Goal: Register for event/course

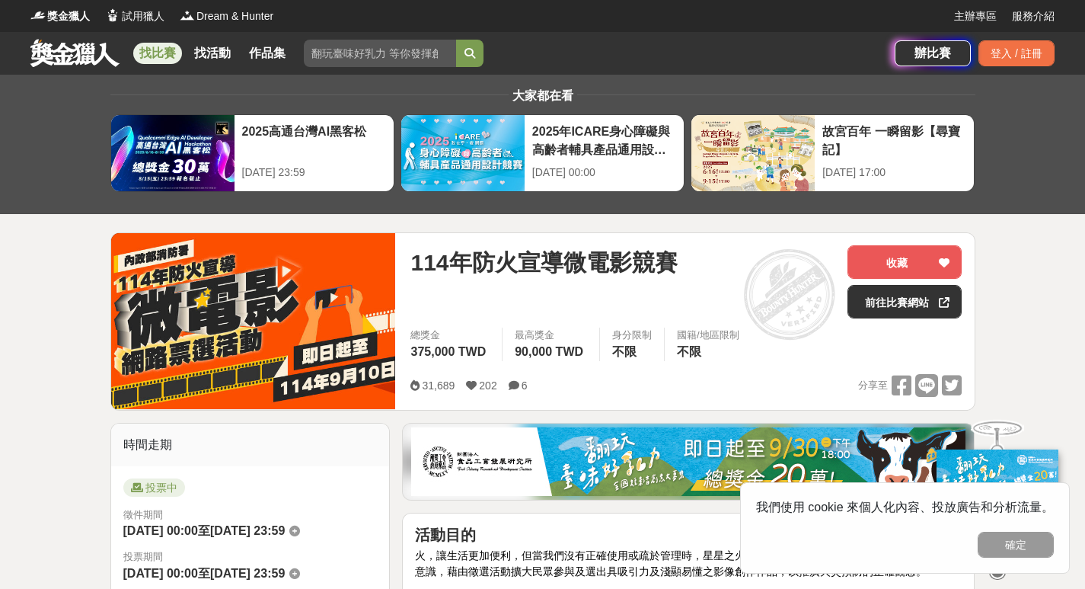
click at [287, 325] on img at bounding box center [253, 321] width 285 height 176
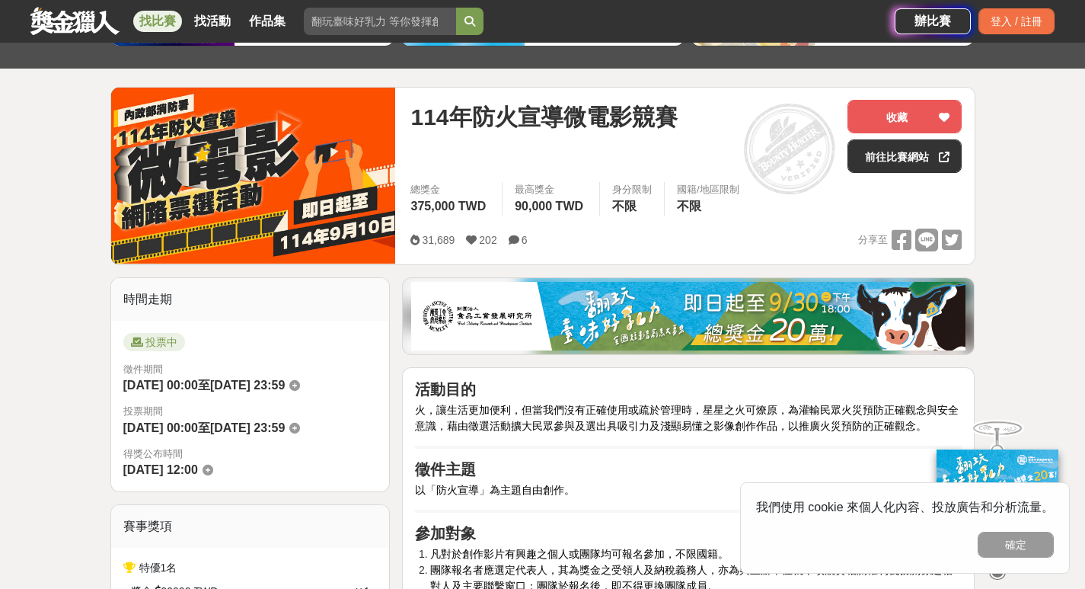
scroll to position [381, 0]
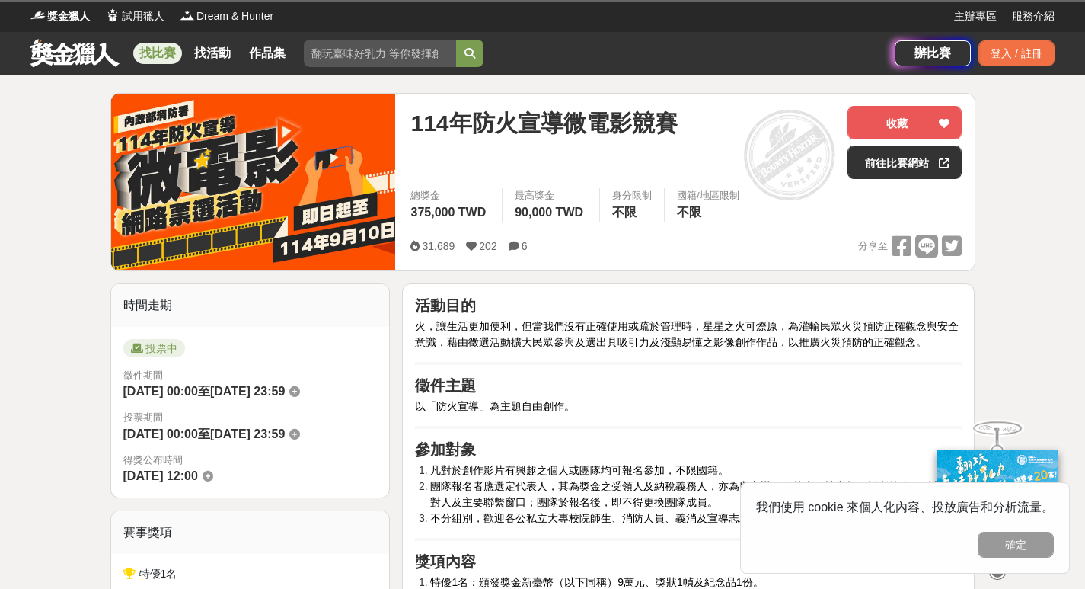
click at [186, 235] on img at bounding box center [253, 182] width 285 height 176
click at [209, 230] on img at bounding box center [253, 182] width 285 height 176
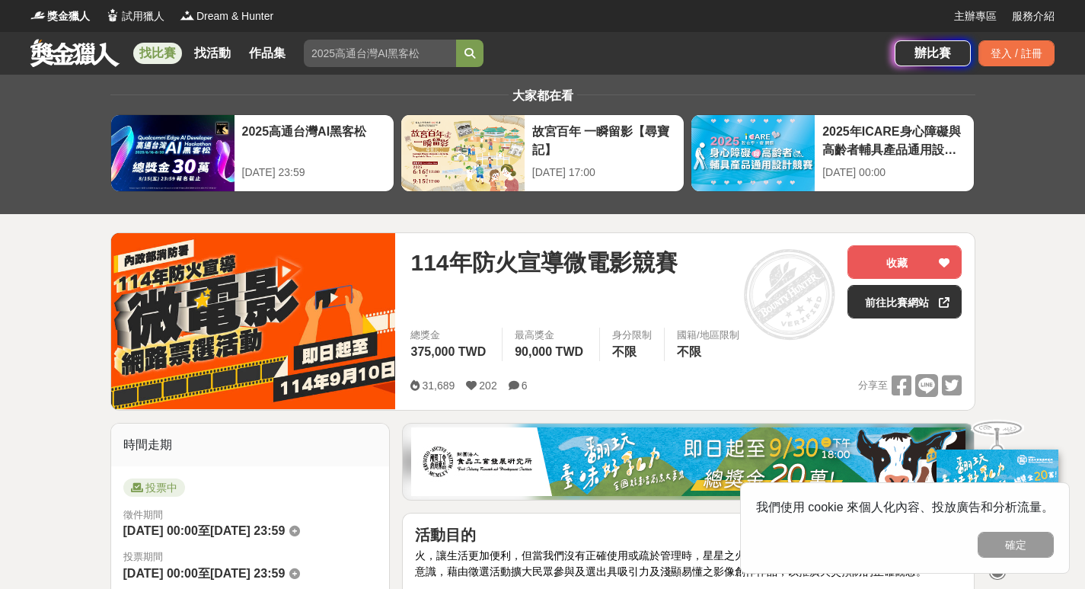
click at [912, 303] on link "前往比賽網站" at bounding box center [905, 302] width 114 height 34
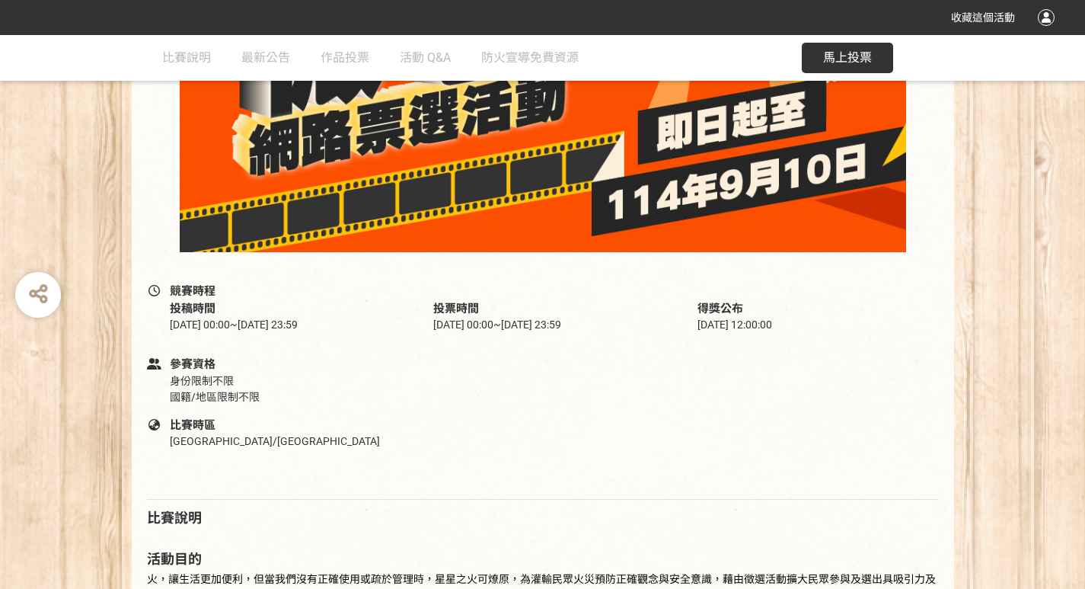
scroll to position [381, 0]
